Goal: Understand process/instructions: Learn how to perform a task or action

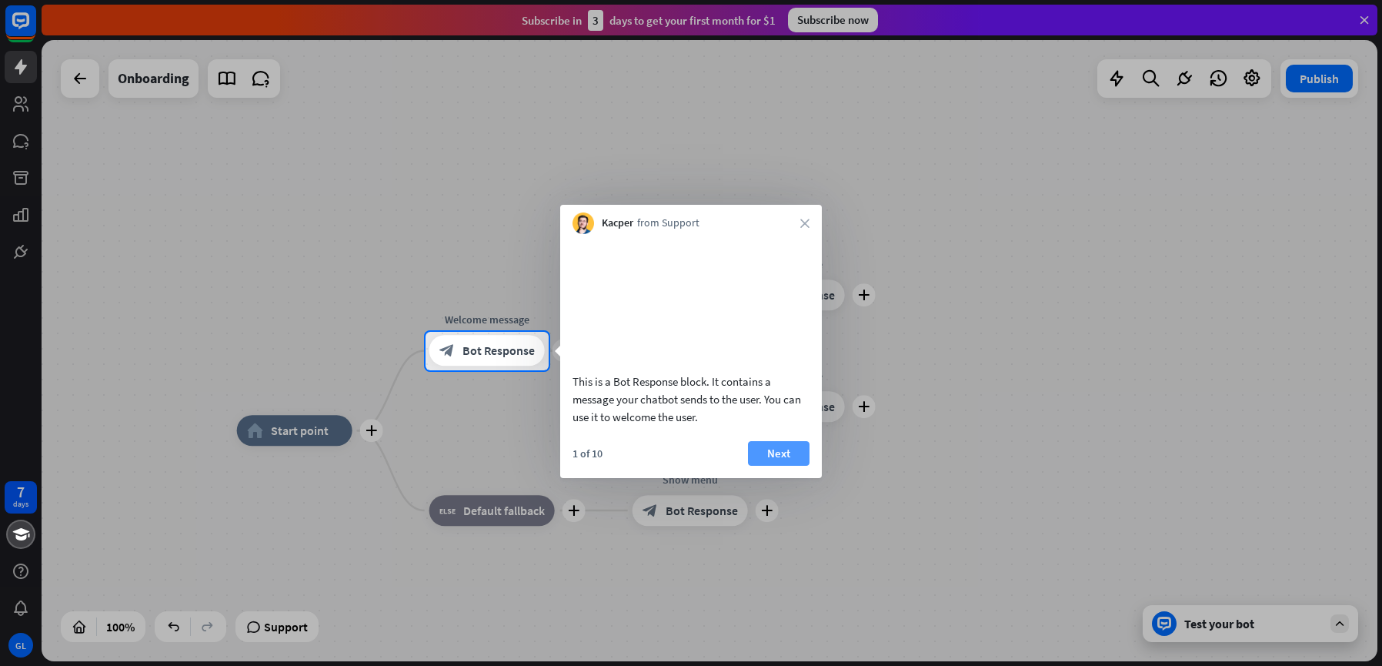
click at [771, 466] on button "Next" at bounding box center [779, 453] width 62 height 25
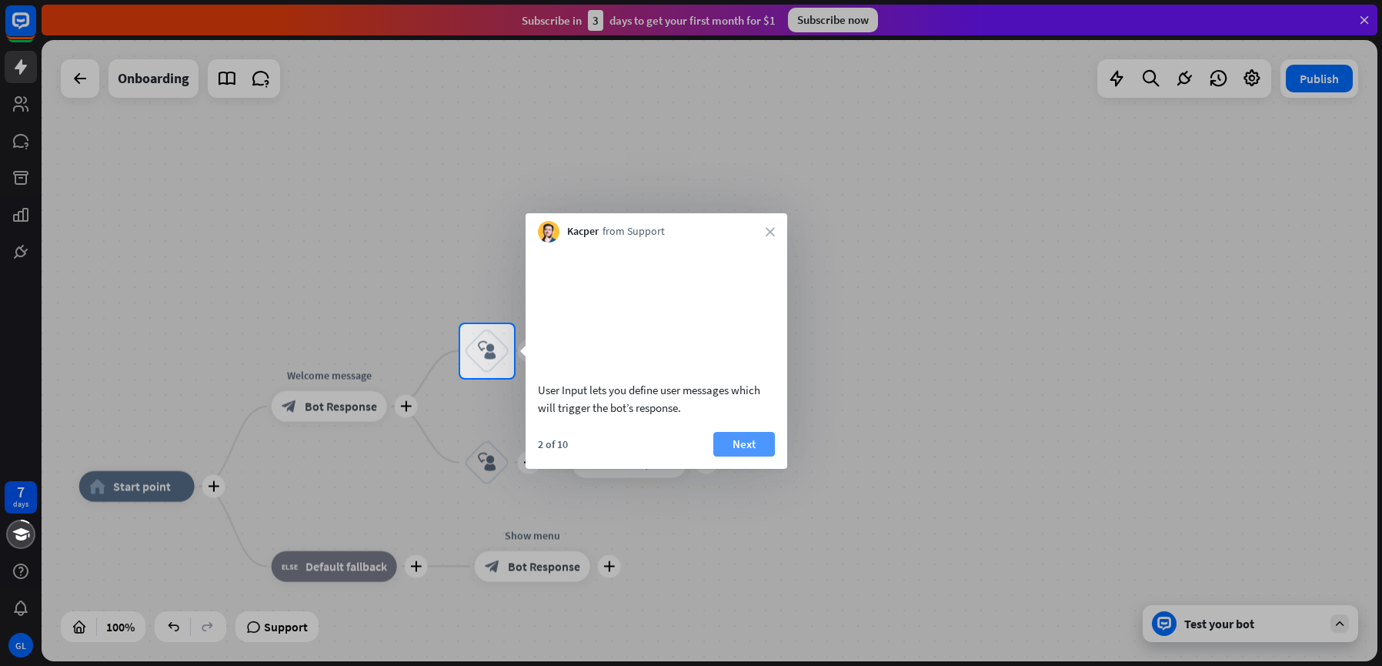
click at [760, 456] on button "Next" at bounding box center [744, 444] width 62 height 25
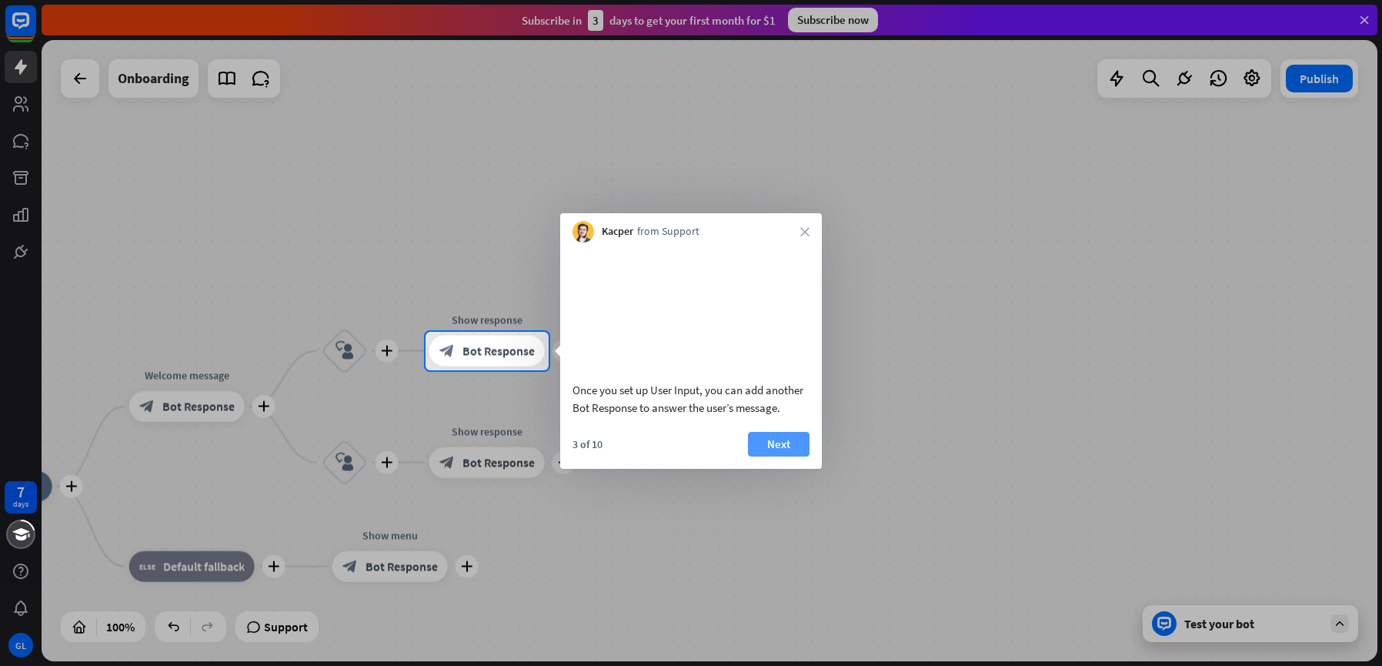
click at [769, 456] on button "Next" at bounding box center [779, 444] width 62 height 25
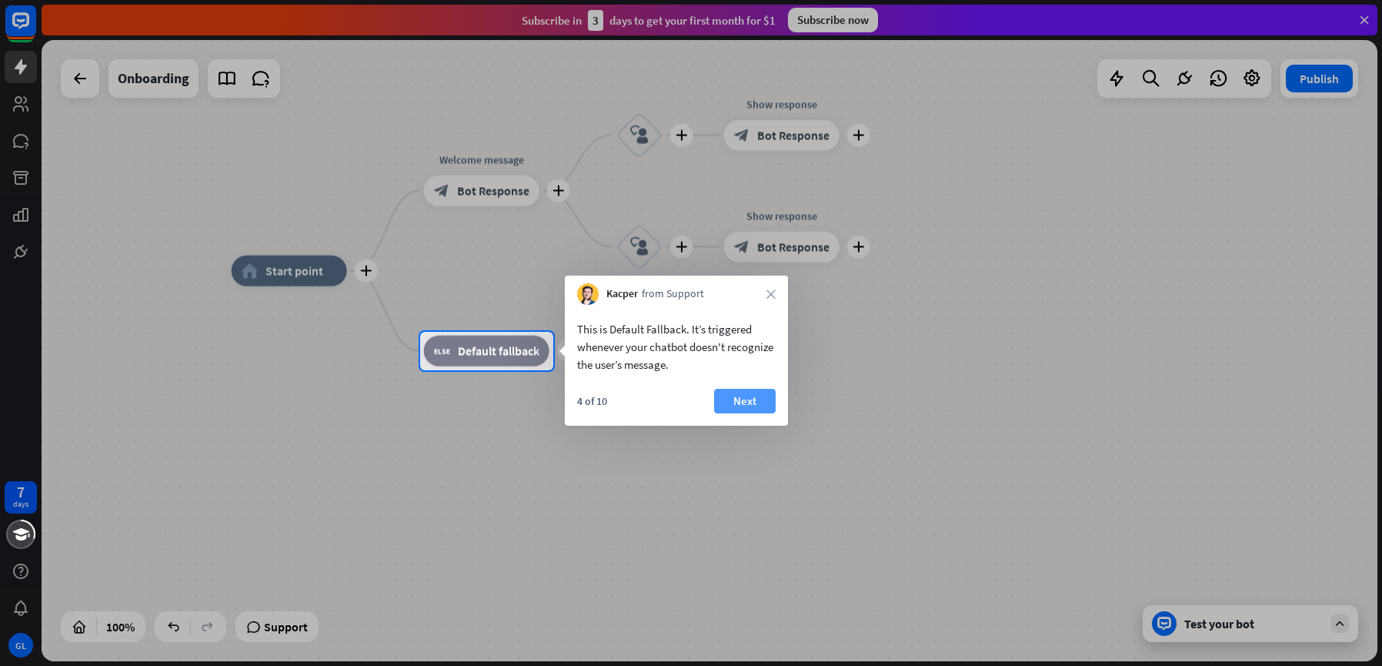
click at [739, 405] on button "Next" at bounding box center [745, 401] width 62 height 25
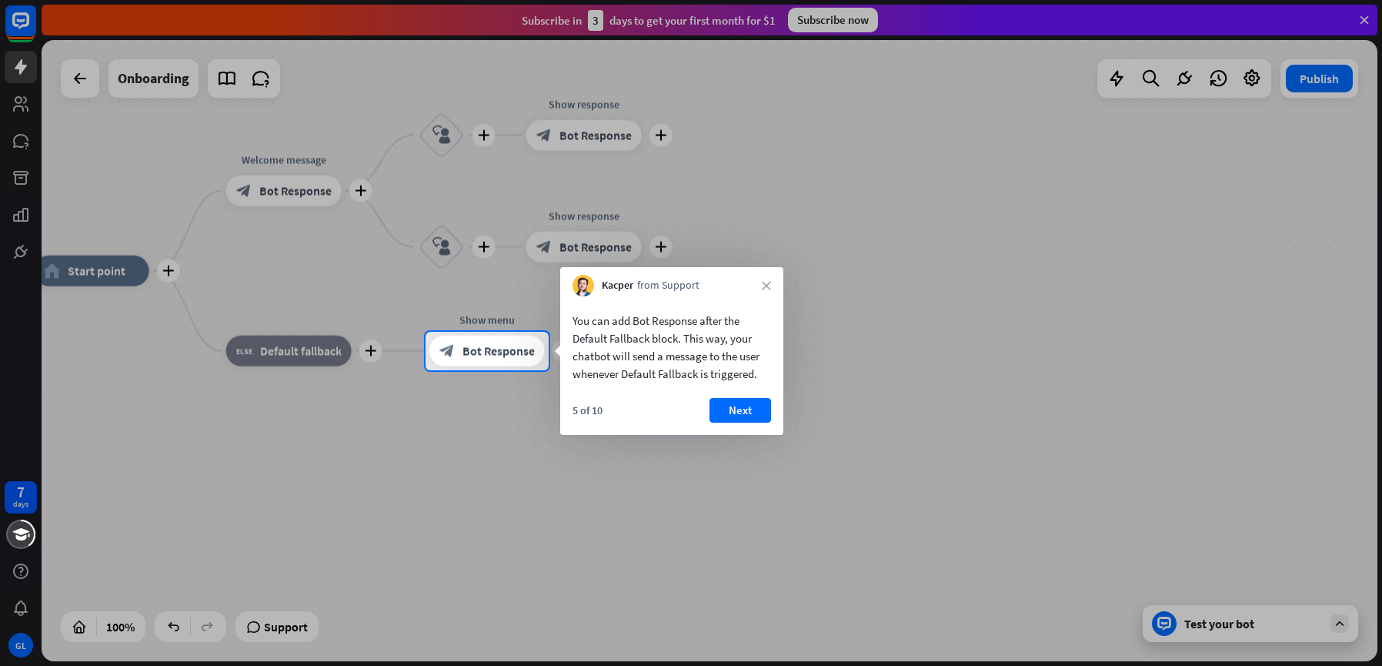
click at [739, 405] on button "Next" at bounding box center [740, 410] width 62 height 25
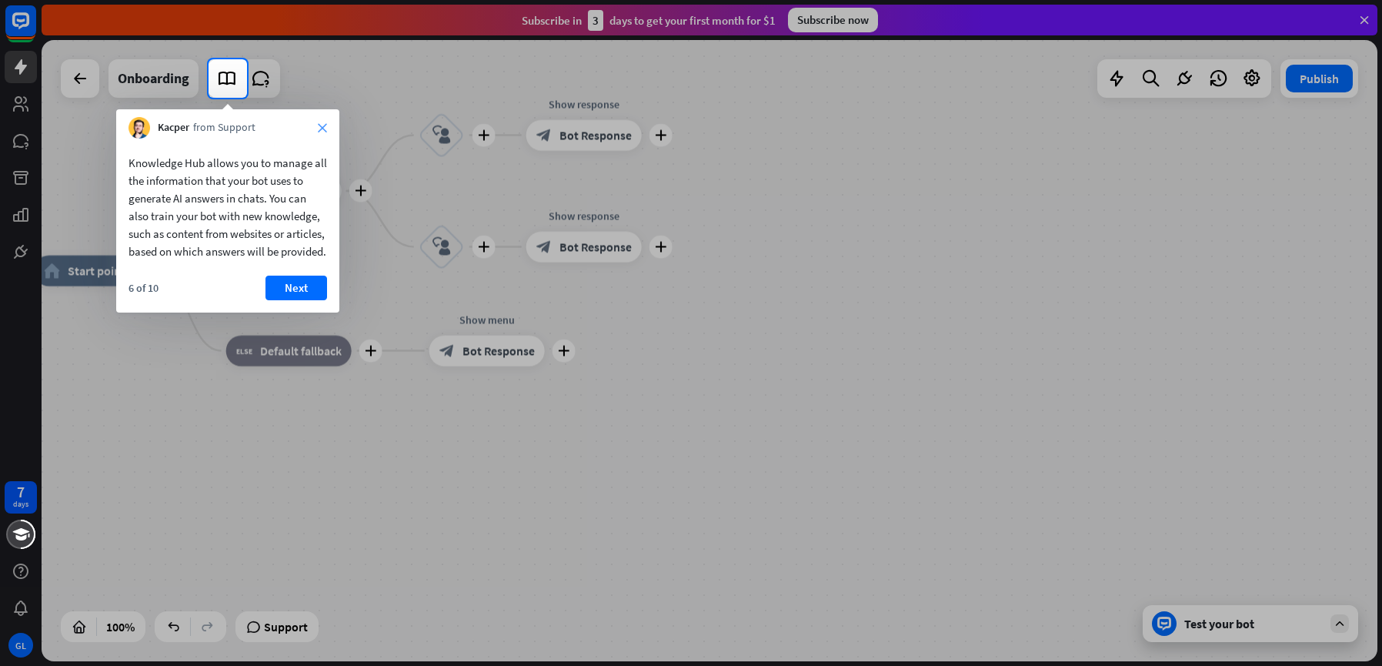
click at [325, 126] on icon "close" at bounding box center [322, 127] width 9 height 9
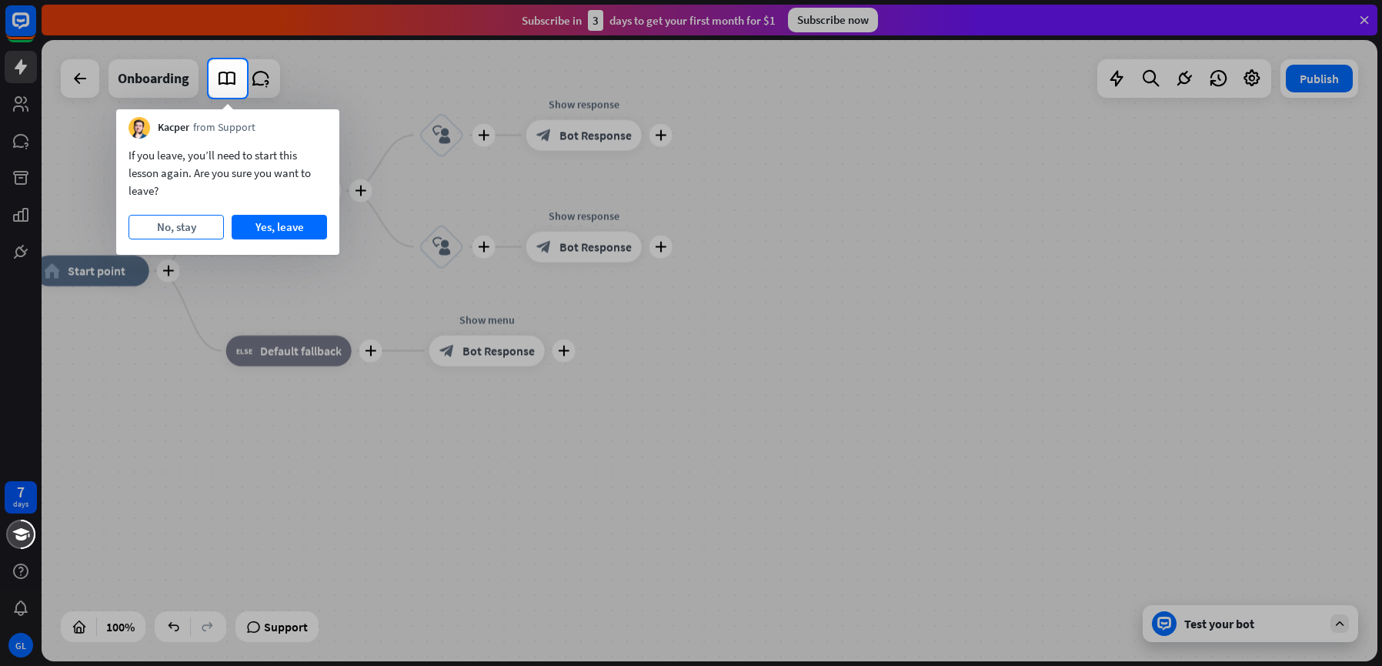
click at [180, 229] on button "No, stay" at bounding box center [175, 227] width 95 height 25
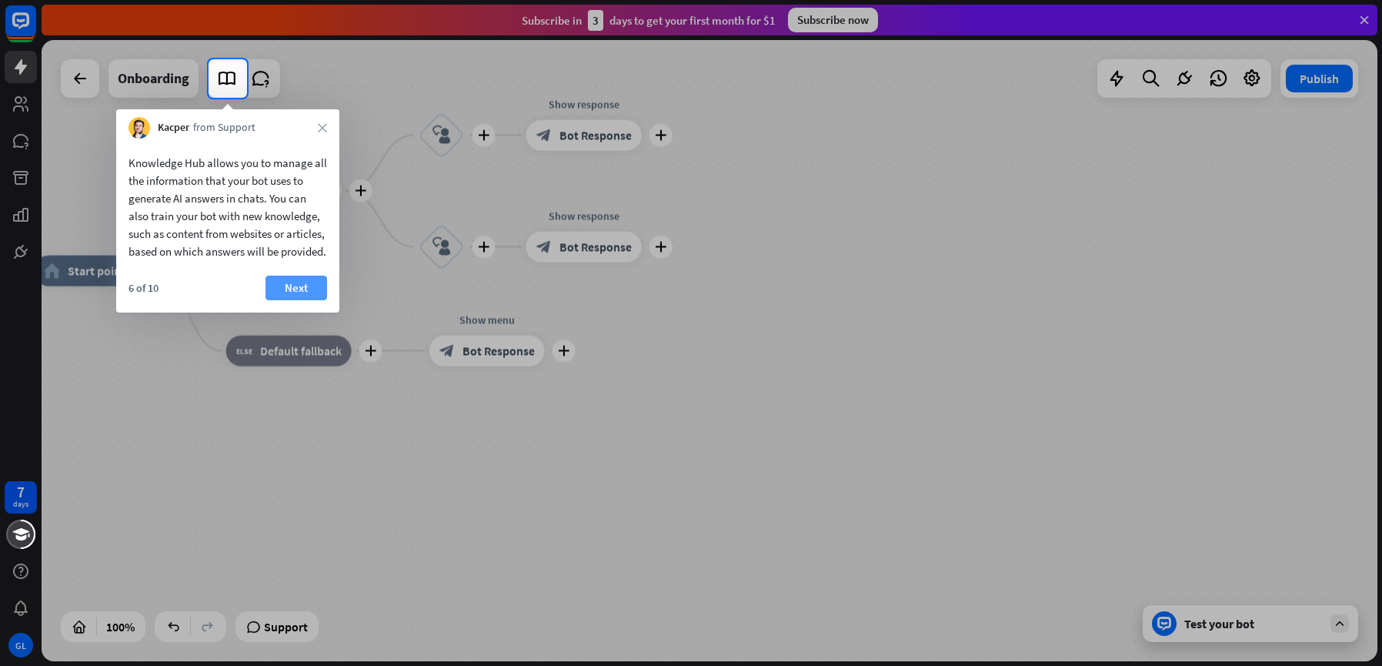
click at [298, 300] on button "Next" at bounding box center [296, 287] width 62 height 25
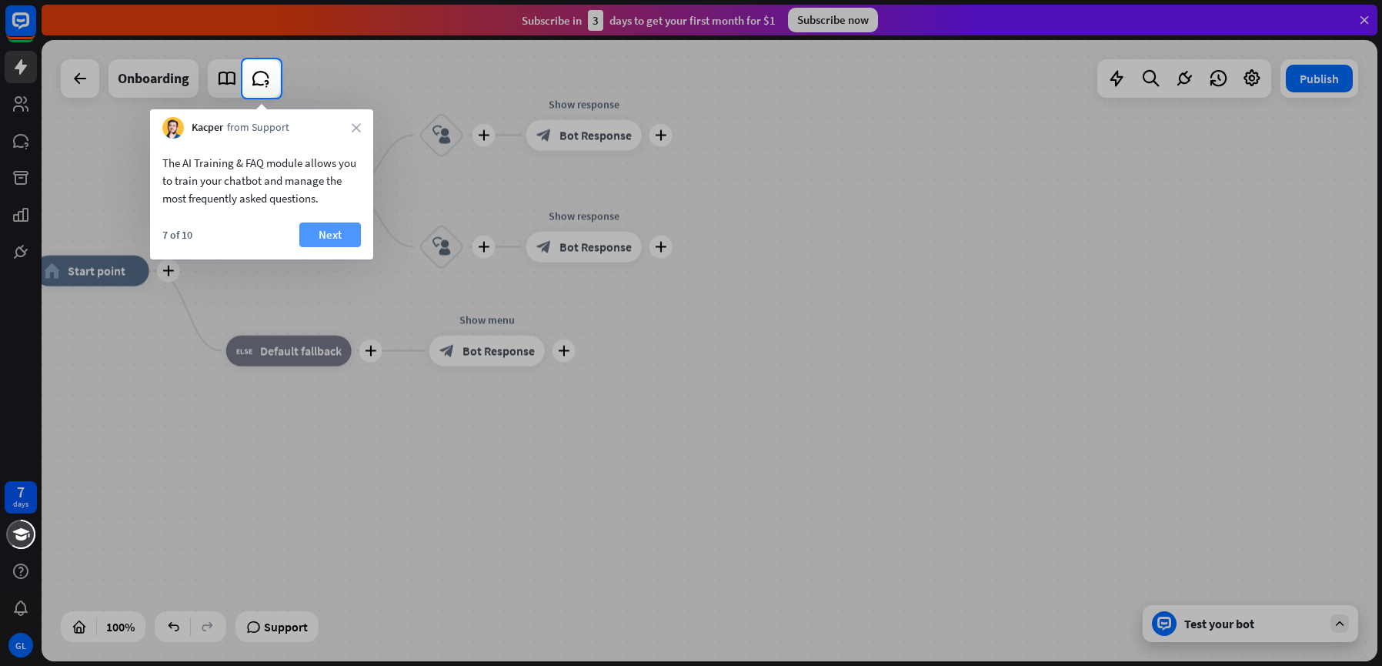
click at [319, 231] on button "Next" at bounding box center [330, 234] width 62 height 25
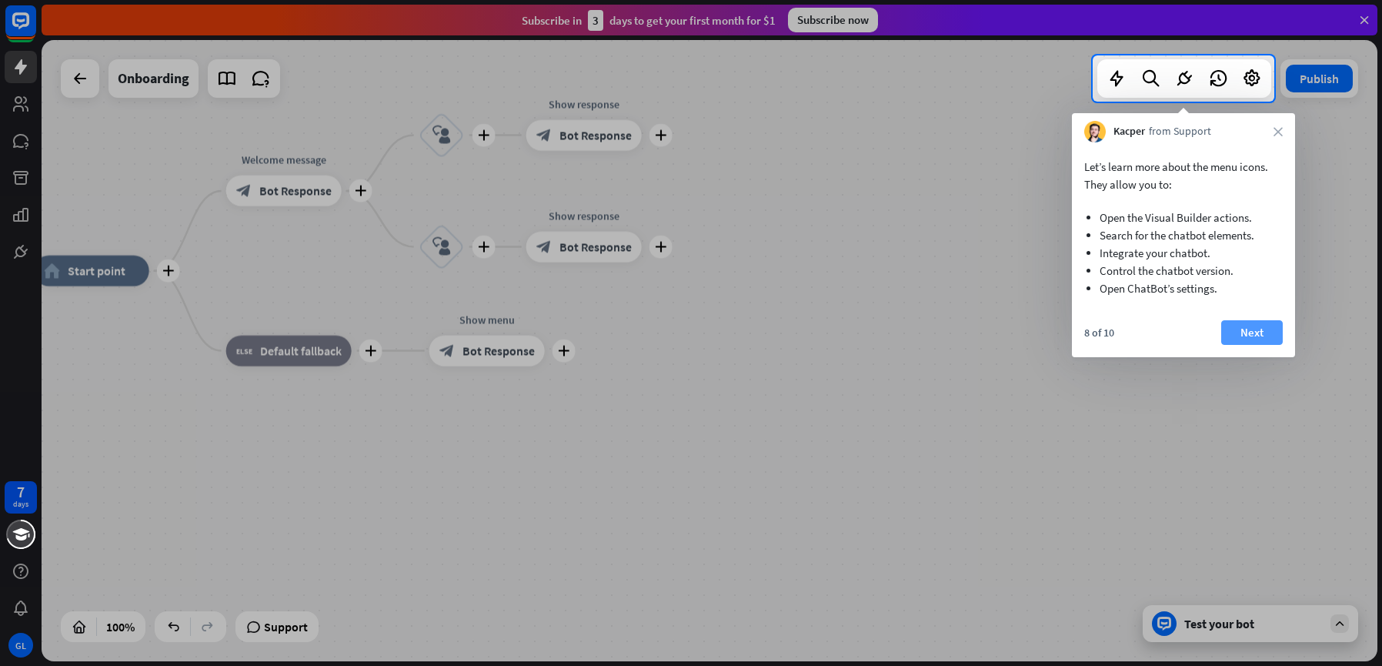
click at [1260, 331] on button "Next" at bounding box center [1252, 332] width 62 height 25
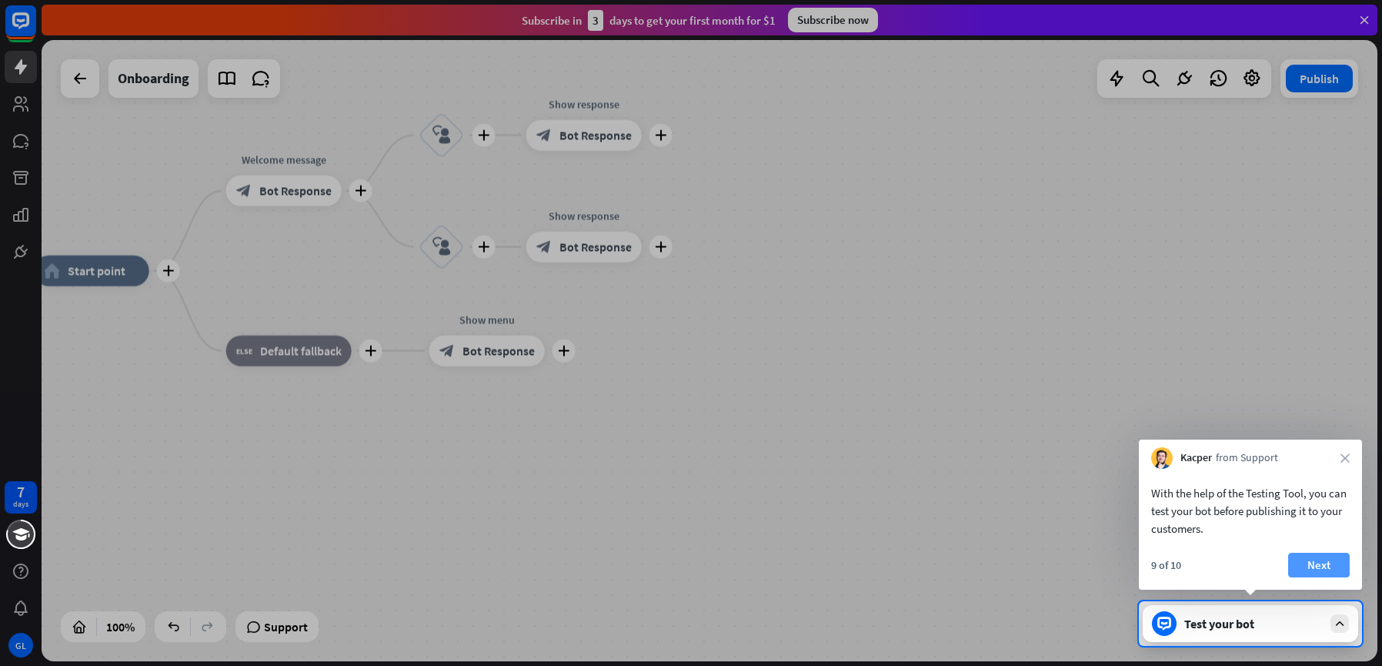
click at [1307, 559] on button "Next" at bounding box center [1319, 564] width 62 height 25
